Goal: Navigation & Orientation: Find specific page/section

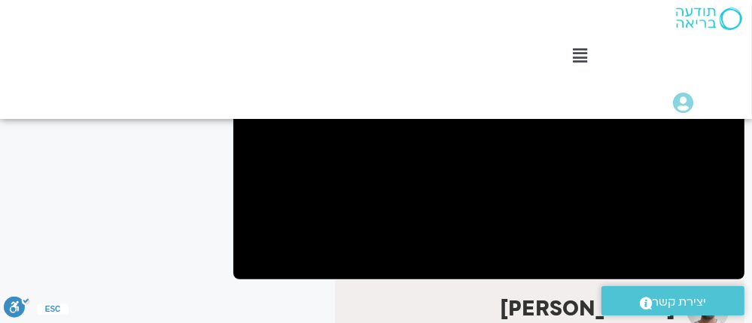
scroll to position [241, 0]
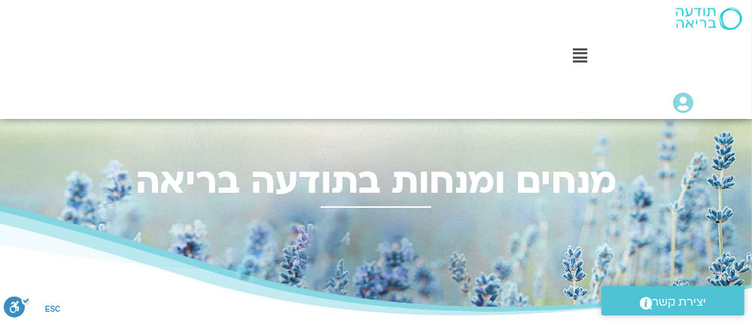
click at [577, 49] on icon at bounding box center [580, 55] width 14 height 17
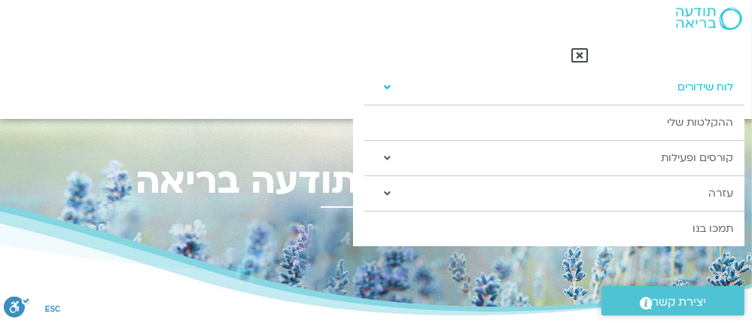
click at [698, 84] on link "לוח שידורים" at bounding box center [555, 87] width 380 height 35
click at [708, 84] on link "לוח שידורים" at bounding box center [555, 87] width 380 height 35
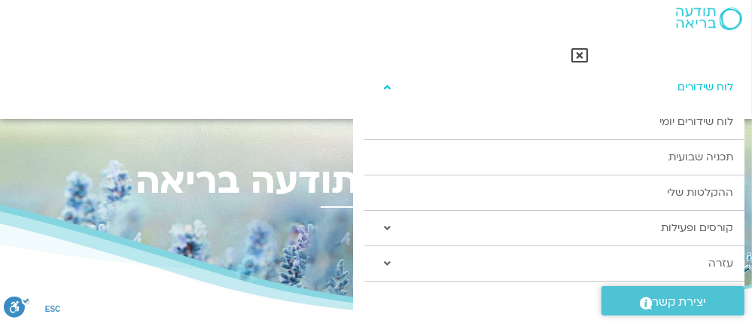
click at [708, 87] on link "לוח שידורים" at bounding box center [555, 87] width 380 height 35
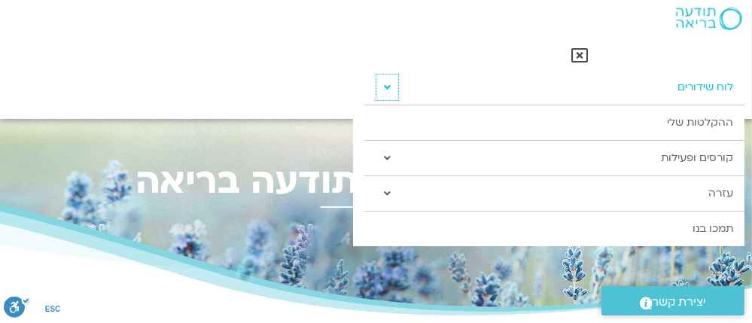
click at [386, 82] on icon at bounding box center [387, 87] width 7 height 11
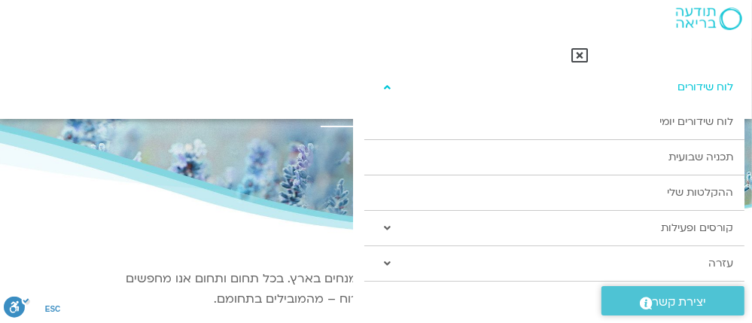
scroll to position [181, 0]
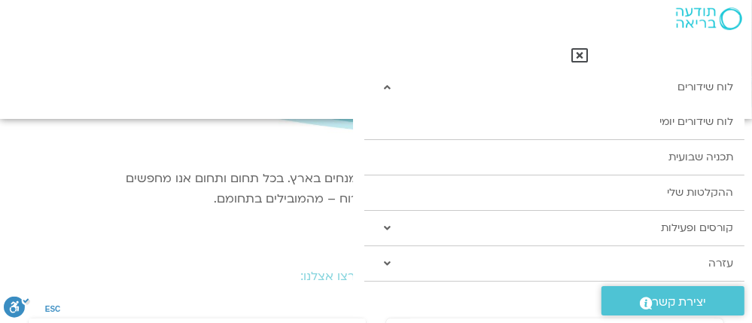
click at [577, 53] on icon at bounding box center [580, 55] width 17 height 17
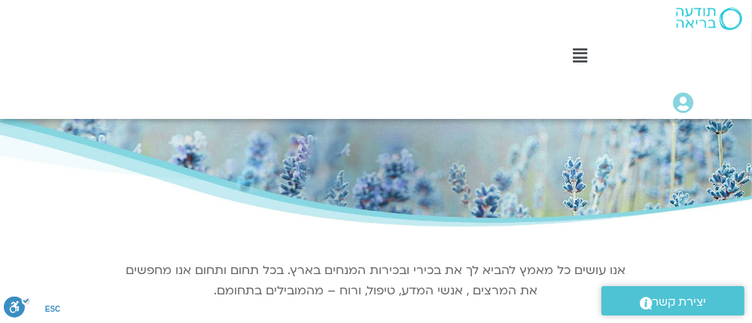
scroll to position [0, 0]
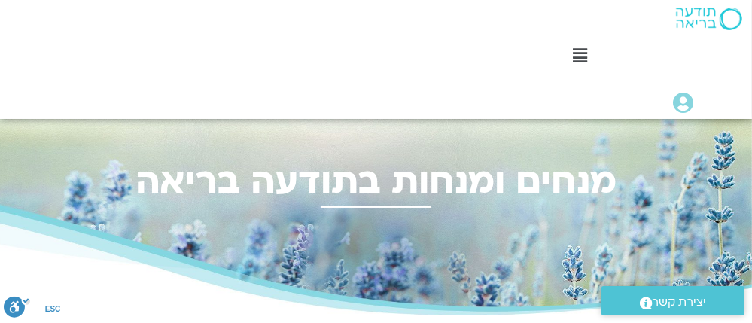
click at [579, 53] on icon at bounding box center [580, 55] width 14 height 17
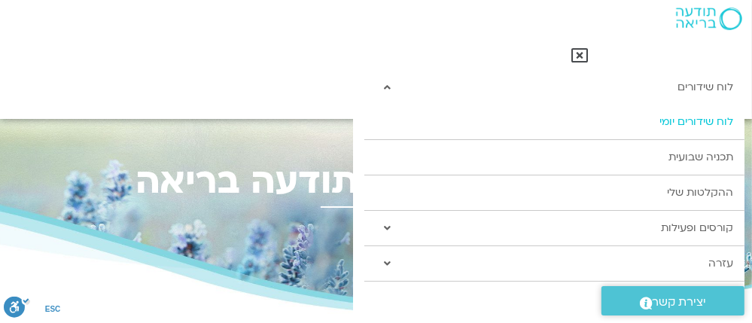
click at [684, 117] on link "לוח שידורים יומי" at bounding box center [555, 122] width 380 height 35
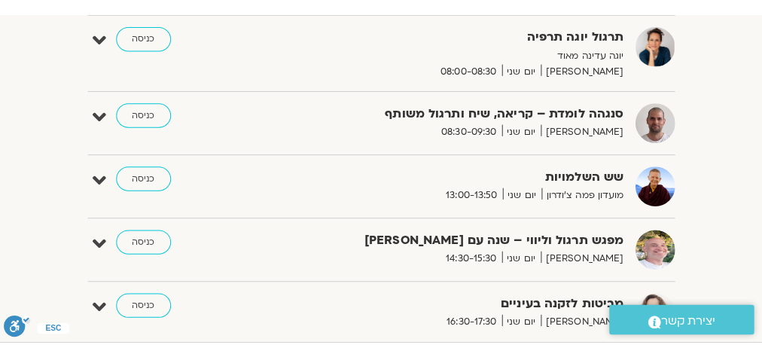
scroll to position [542, 0]
